Goal: Use online tool/utility: Utilize a website feature to perform a specific function

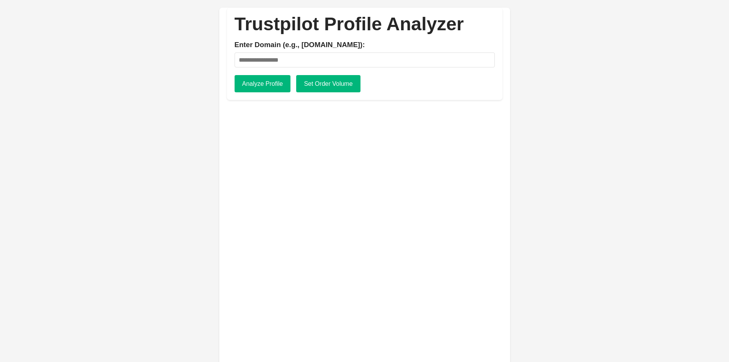
click at [266, 59] on input "Enter Domain (e.g., apple.com):" at bounding box center [365, 59] width 260 height 15
click at [274, 57] on input "Enter Domain (e.g., apple.com):" at bounding box center [365, 59] width 260 height 15
paste input "**********"
type input "**********"
click at [274, 82] on button "Analyze Profile" at bounding box center [263, 84] width 56 height 18
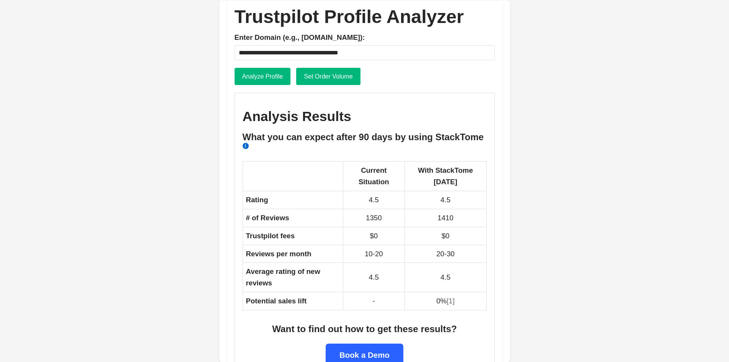
scroll to position [28, 0]
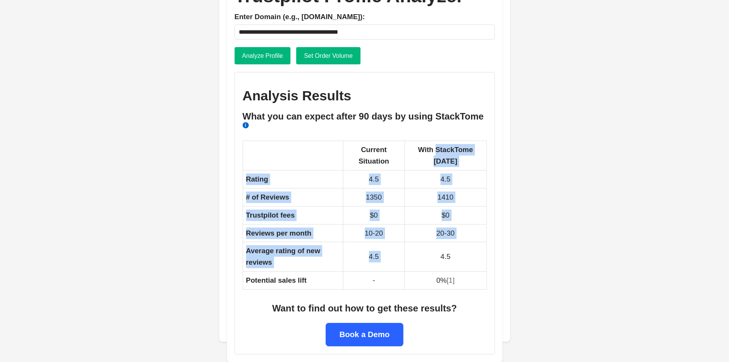
drag, startPoint x: 423, startPoint y: 151, endPoint x: 434, endPoint y: 261, distance: 110.4
click at [434, 261] on table "Current Situation With StackTome in 90 days Rating 4.5 4.5 # of Reviews 1350 14…" at bounding box center [365, 214] width 244 height 149
click at [405, 205] on td "1410" at bounding box center [446, 197] width 82 height 18
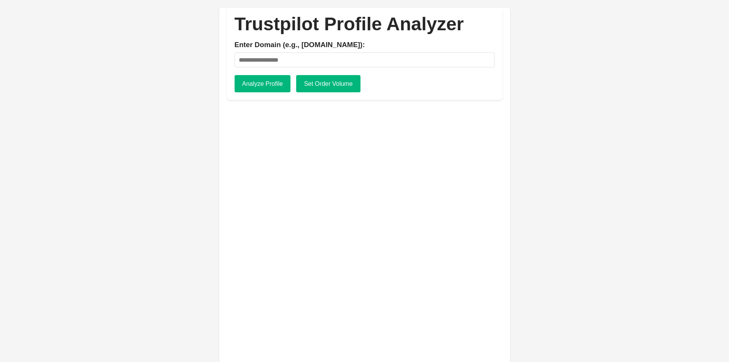
click at [251, 58] on input "Enter Domain (e.g., apple.com):" at bounding box center [365, 59] width 260 height 15
click at [319, 82] on button "Set Order Volume" at bounding box center [328, 84] width 64 height 18
type input "*"
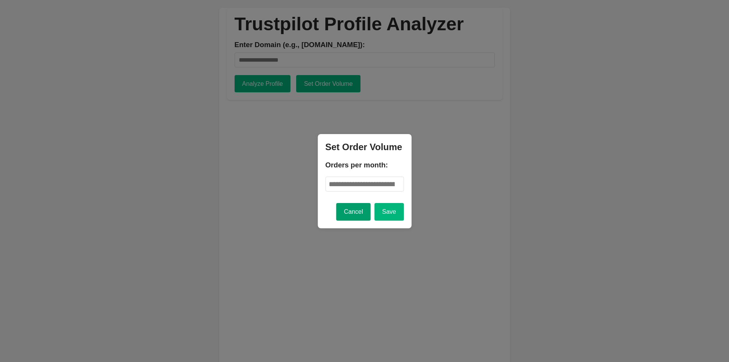
click at [366, 213] on button "Cancel" at bounding box center [353, 212] width 34 height 18
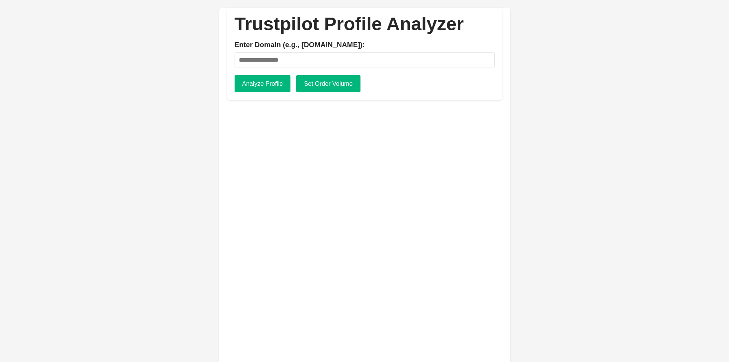
click at [270, 25] on h1 "Trustpilot Profile Analyzer" at bounding box center [365, 23] width 260 height 17
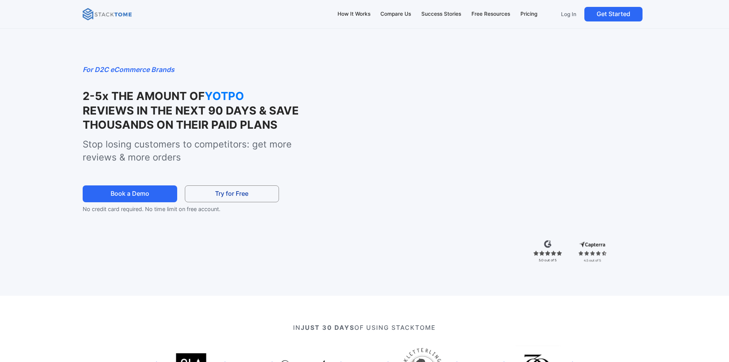
drag, startPoint x: 138, startPoint y: 79, endPoint x: 292, endPoint y: 118, distance: 158.8
click at [292, 118] on div "For D2C eCommerce Brands 2-5x THE AMOUNT OF YOTPO REVIEWS IN THE NEXT 90 DAYS &…" at bounding box center [188, 138] width 210 height 149
click at [194, 122] on strong "REVIEWS IN THE NEXT 90 DAYS & SAVE THOUSANDS ON THEIR PAID PLANS" at bounding box center [191, 118] width 216 height 28
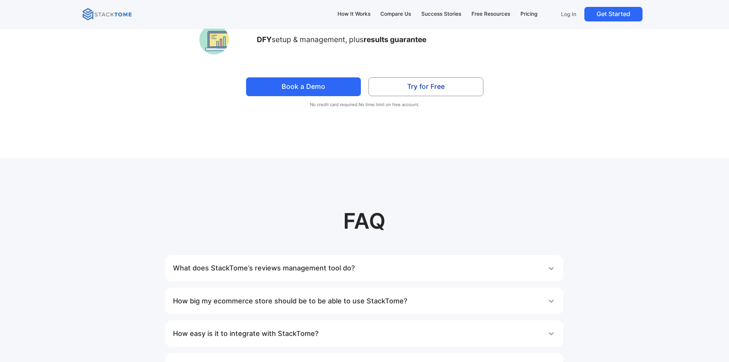
scroll to position [4402, 0]
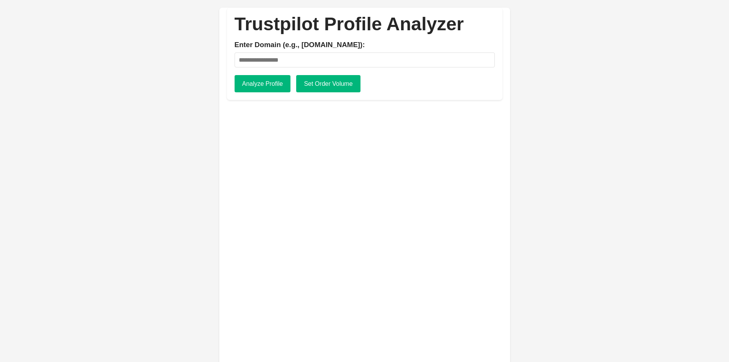
click at [254, 62] on input "Enter Domain (e.g., apple.com):" at bounding box center [365, 59] width 260 height 15
paste input "**********"
type input "**********"
click at [268, 89] on button "Analyze Profile" at bounding box center [263, 84] width 56 height 18
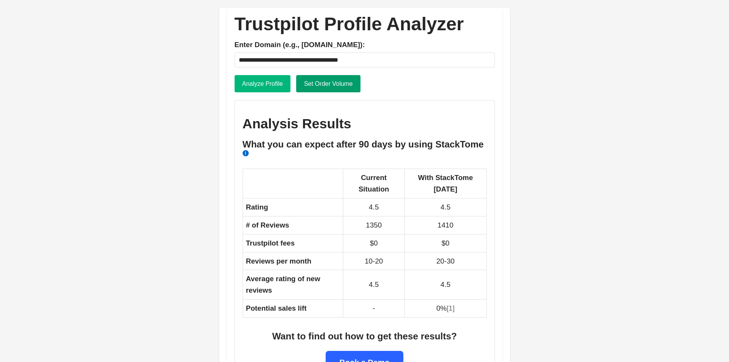
click at [313, 89] on button "Set Order Volume" at bounding box center [328, 84] width 64 height 18
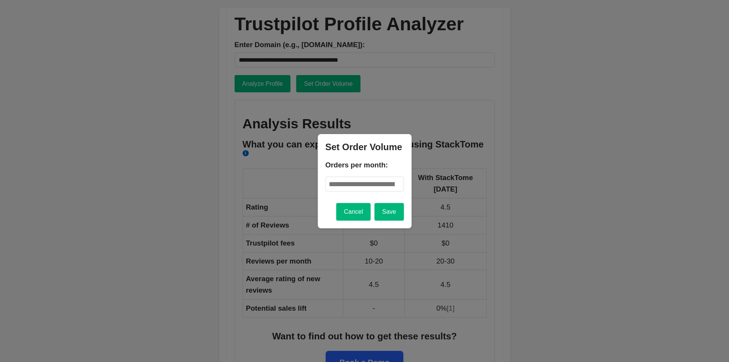
drag, startPoint x: 348, startPoint y: 186, endPoint x: 284, endPoint y: 174, distance: 65.2
click at [284, 174] on div "**********" at bounding box center [365, 199] width 276 height 382
click at [364, 213] on button "Cancel" at bounding box center [353, 212] width 34 height 18
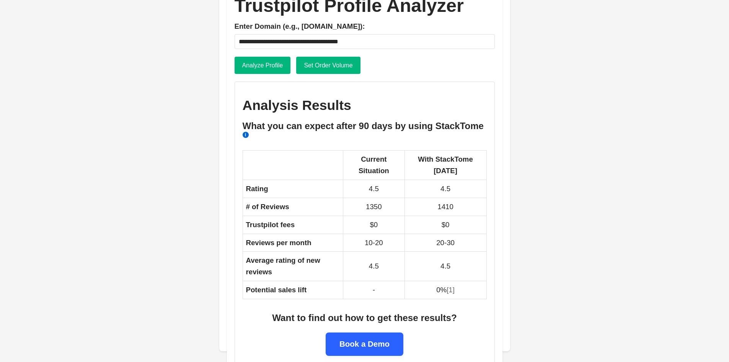
scroll to position [28, 0]
